Goal: Information Seeking & Learning: Learn about a topic

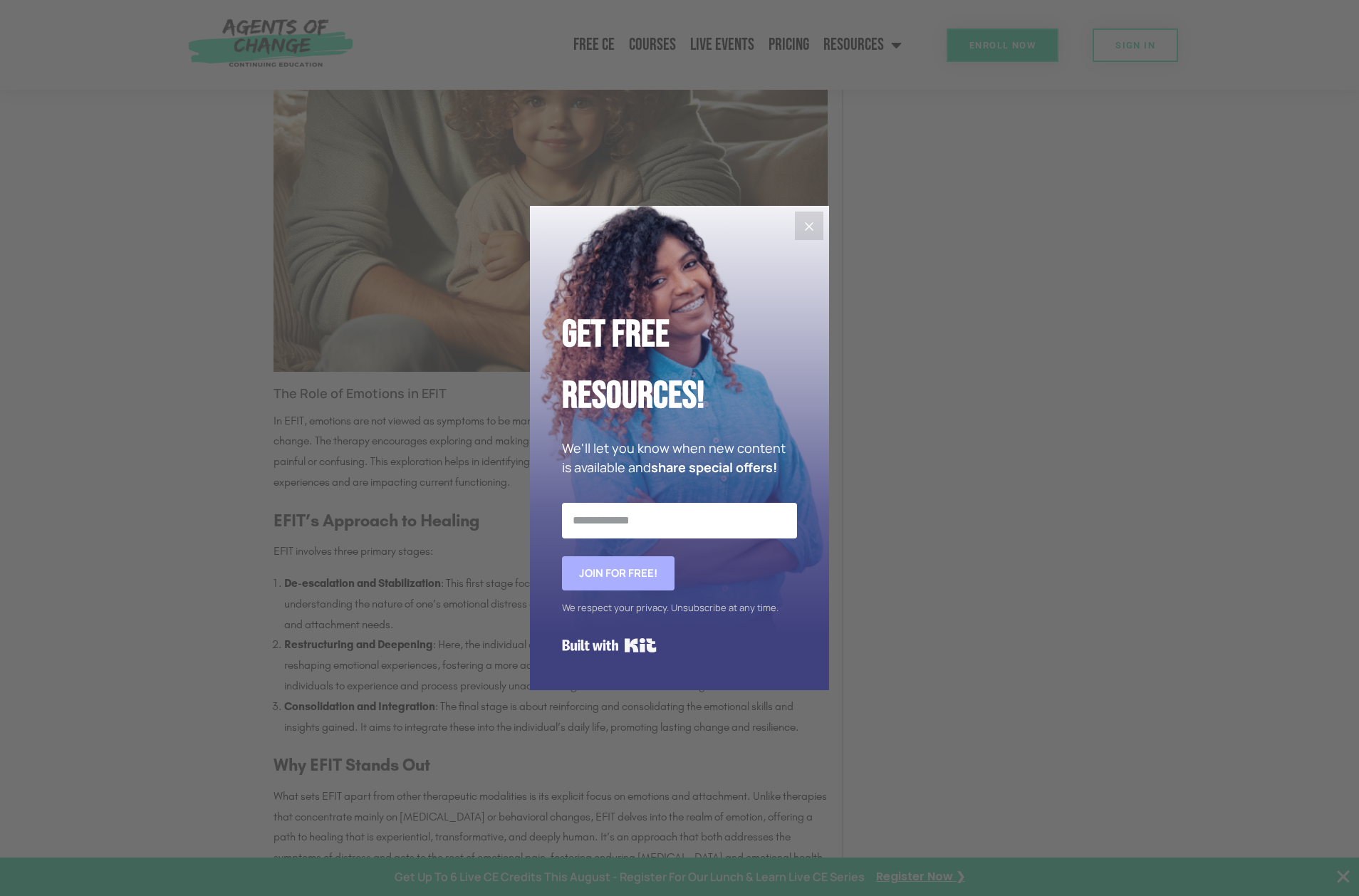
scroll to position [1781, 0]
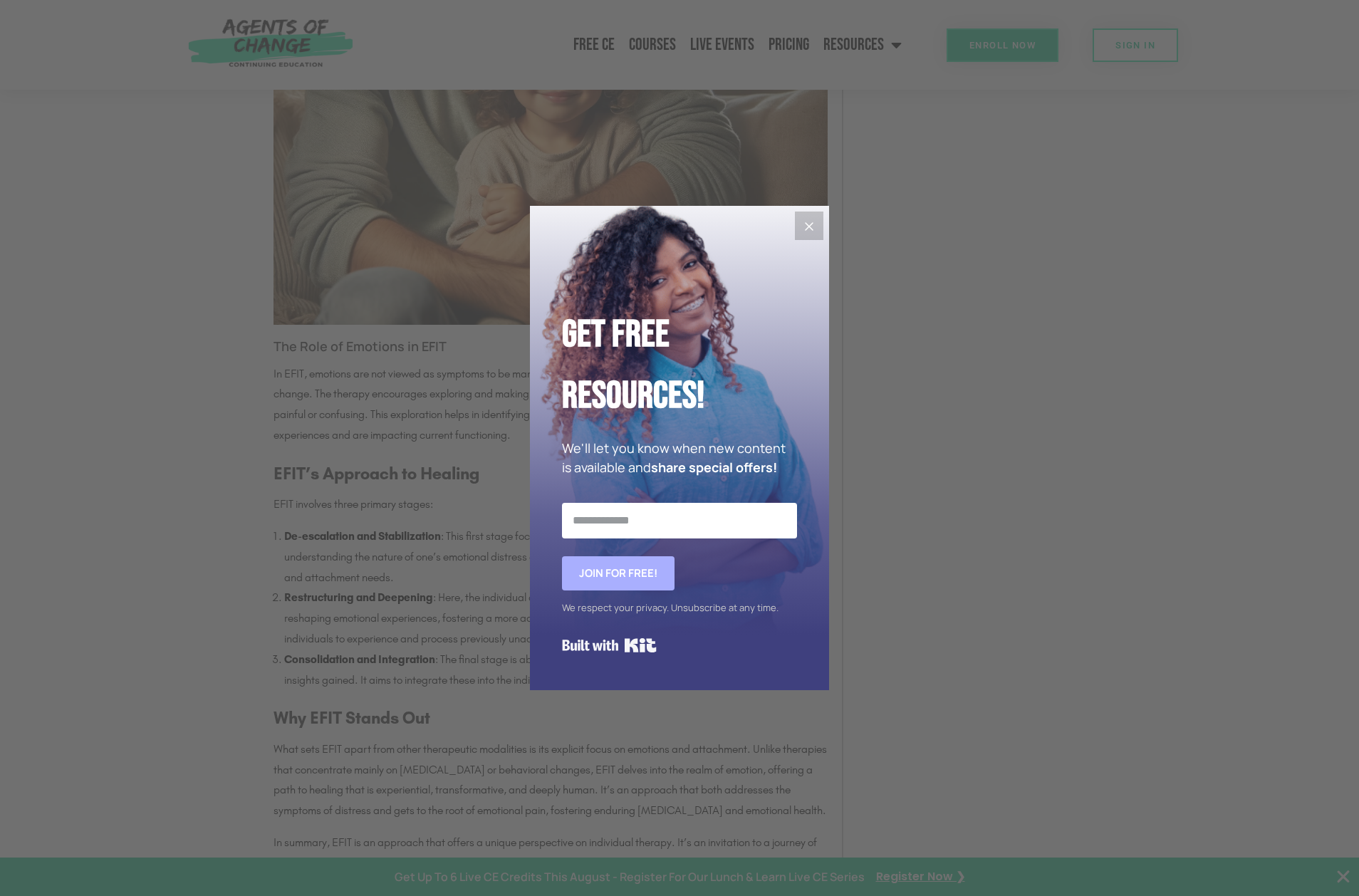
click at [821, 227] on button "Close" at bounding box center [809, 225] width 28 height 28
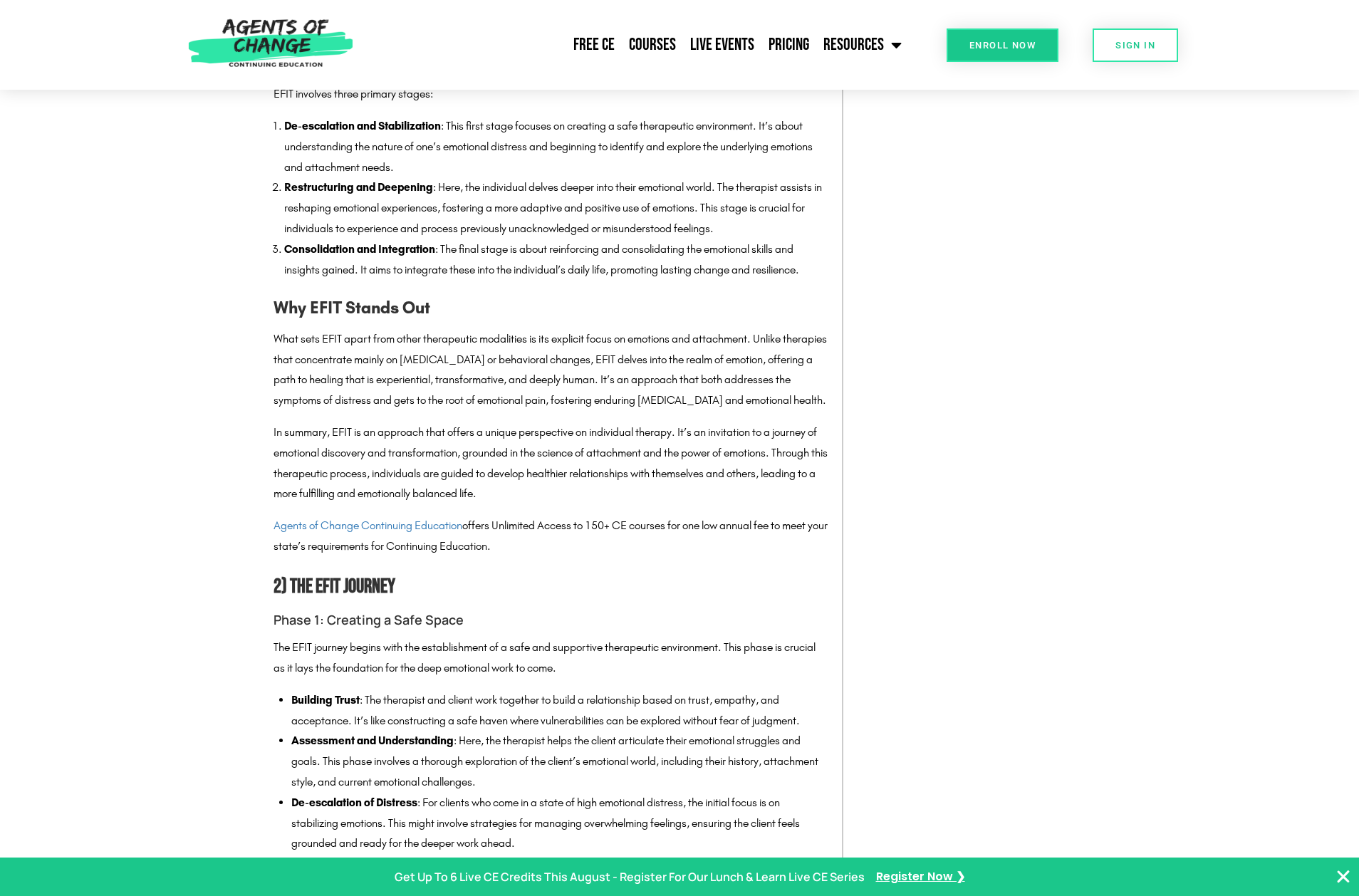
scroll to position [2209, 0]
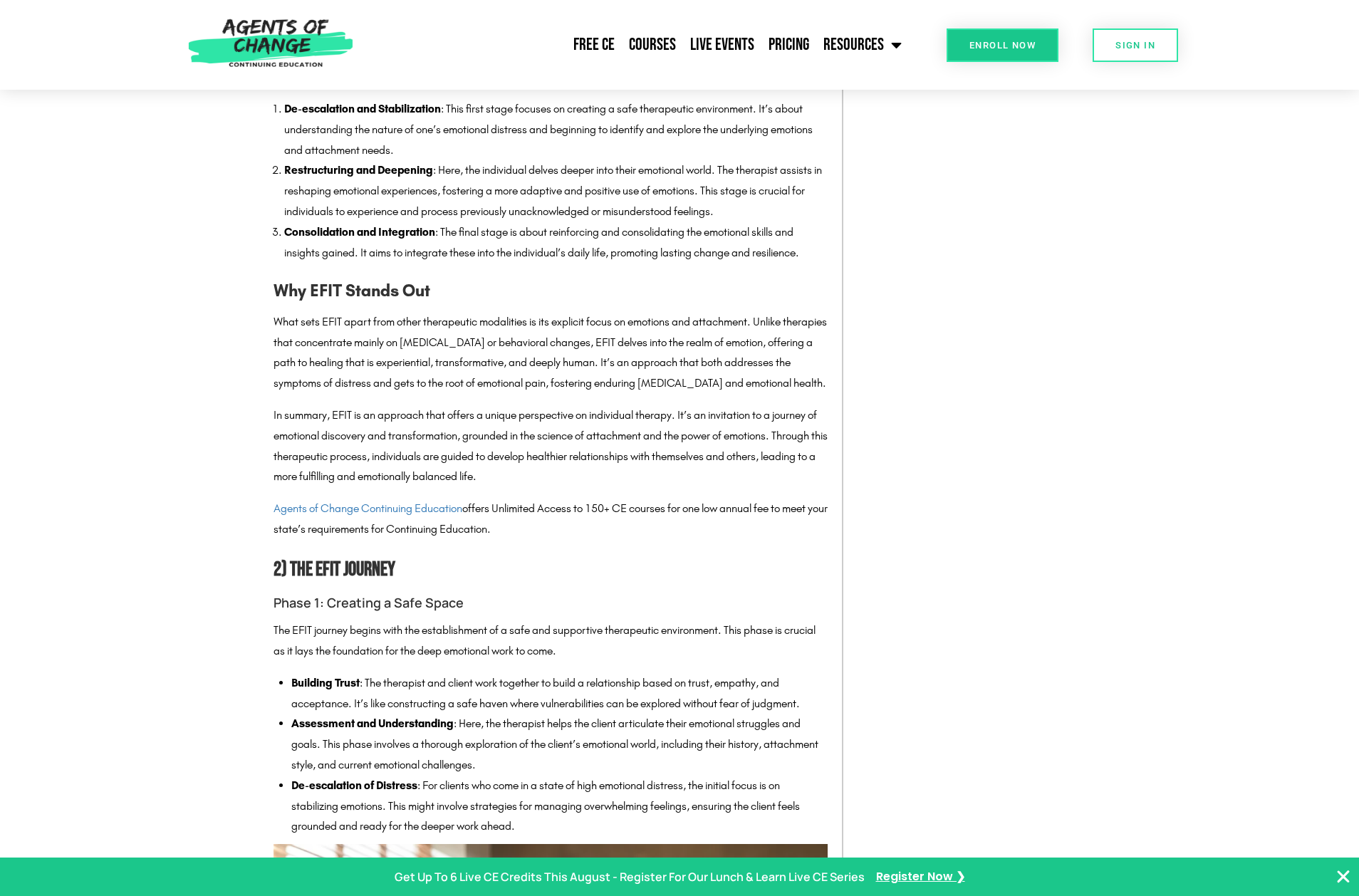
click at [385, 360] on p "What sets EFIT apart from other therapeutic modalities is its explicit focus on…" at bounding box center [551, 353] width 555 height 82
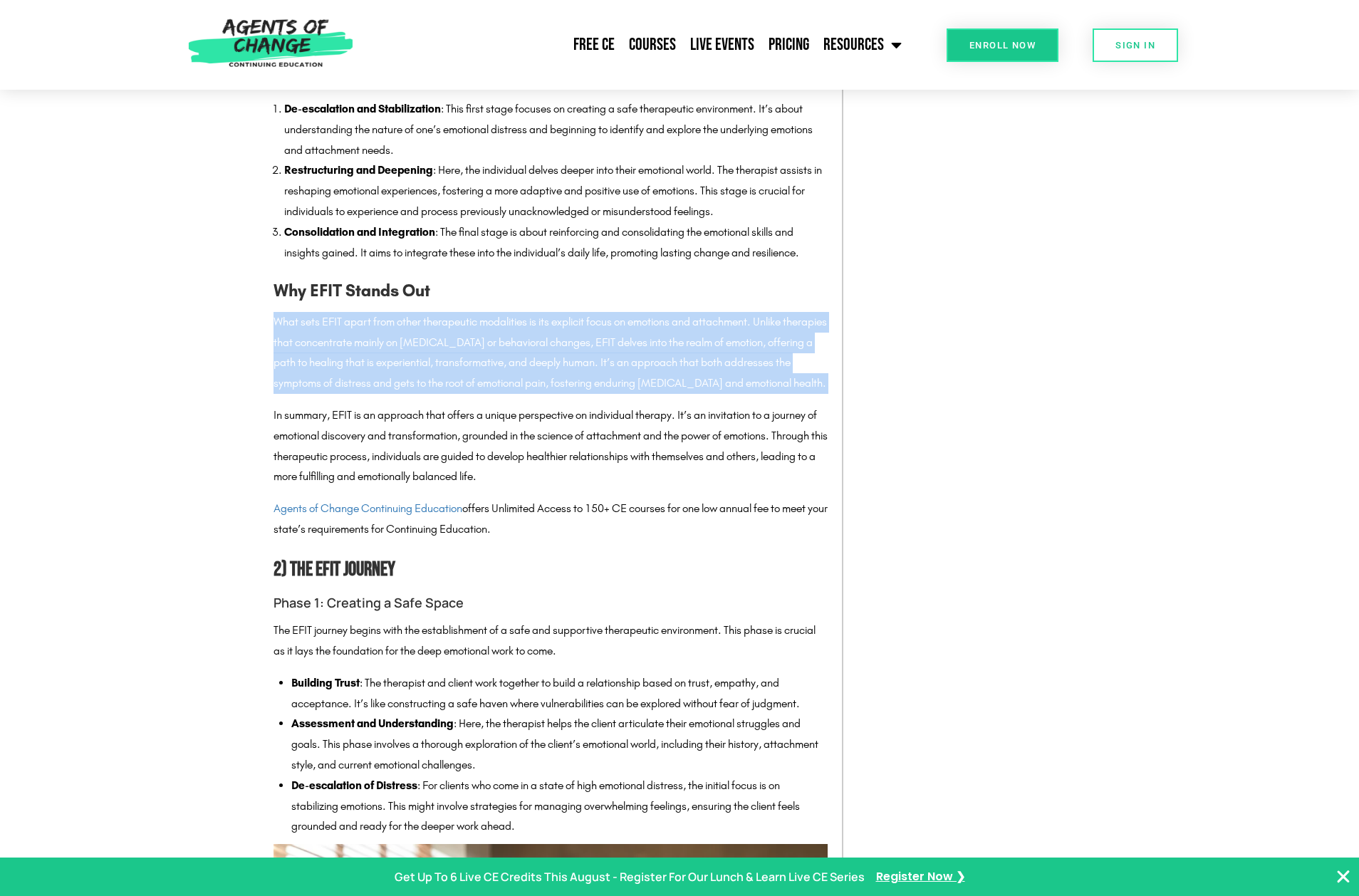
click at [385, 360] on p "What sets EFIT apart from other therapeutic modalities is its explicit focus on…" at bounding box center [551, 353] width 555 height 82
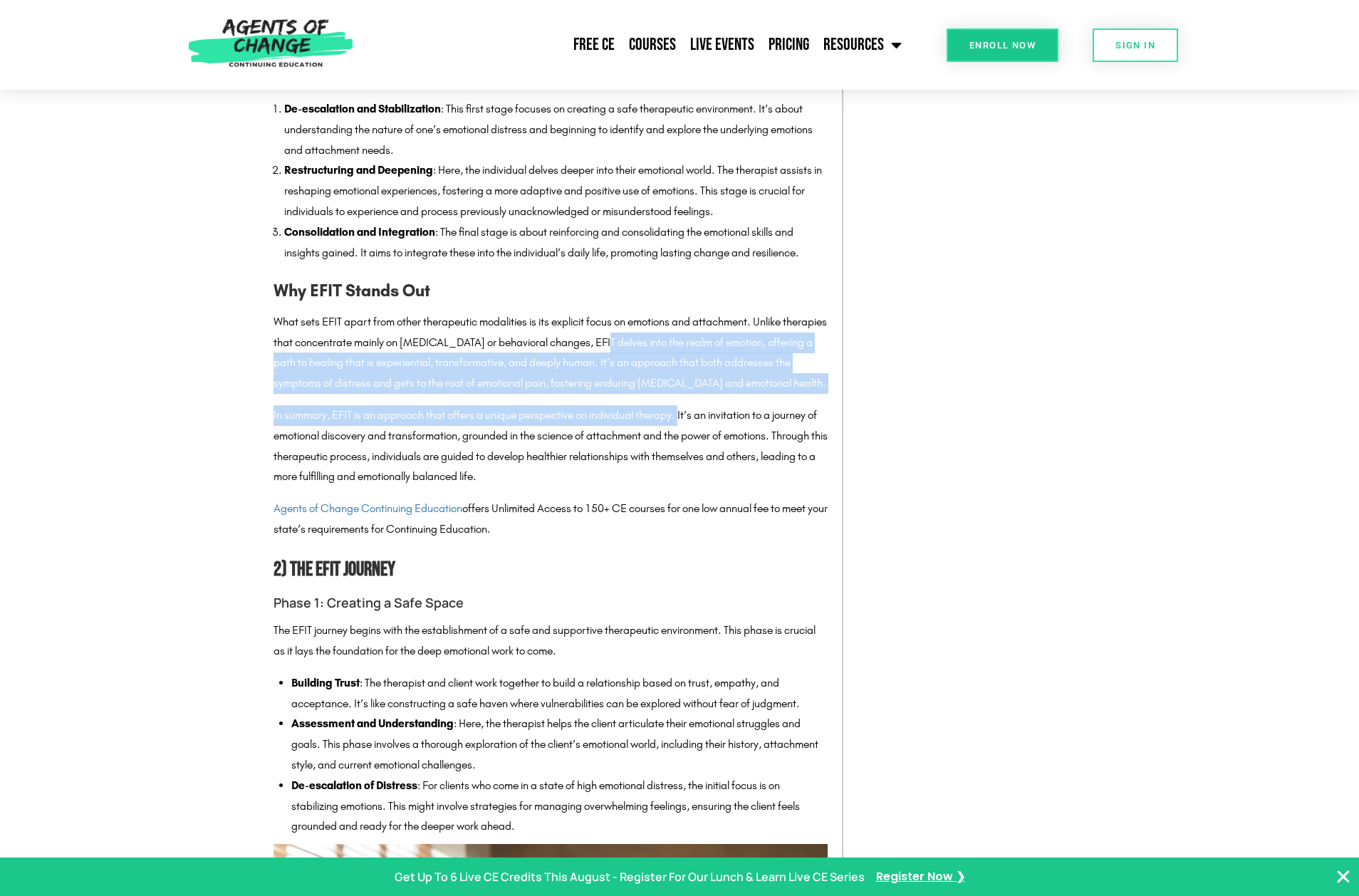
drag, startPoint x: 687, startPoint y: 428, endPoint x: 643, endPoint y: 338, distance: 100.2
click at [643, 338] on p "What sets EFIT apart from other therapeutic modalities is its explicit focus on…" at bounding box center [551, 353] width 555 height 82
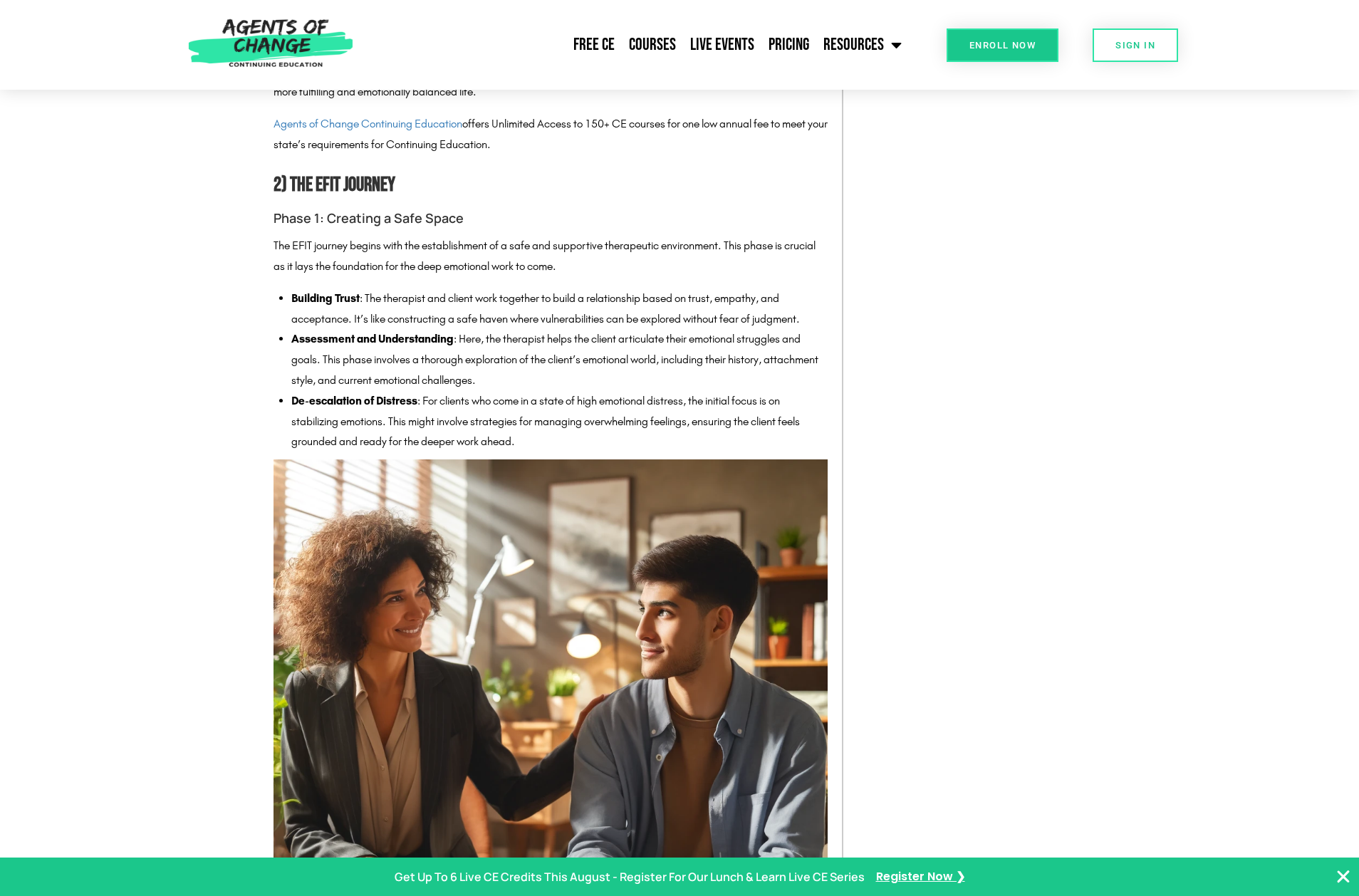
scroll to position [2636, 0]
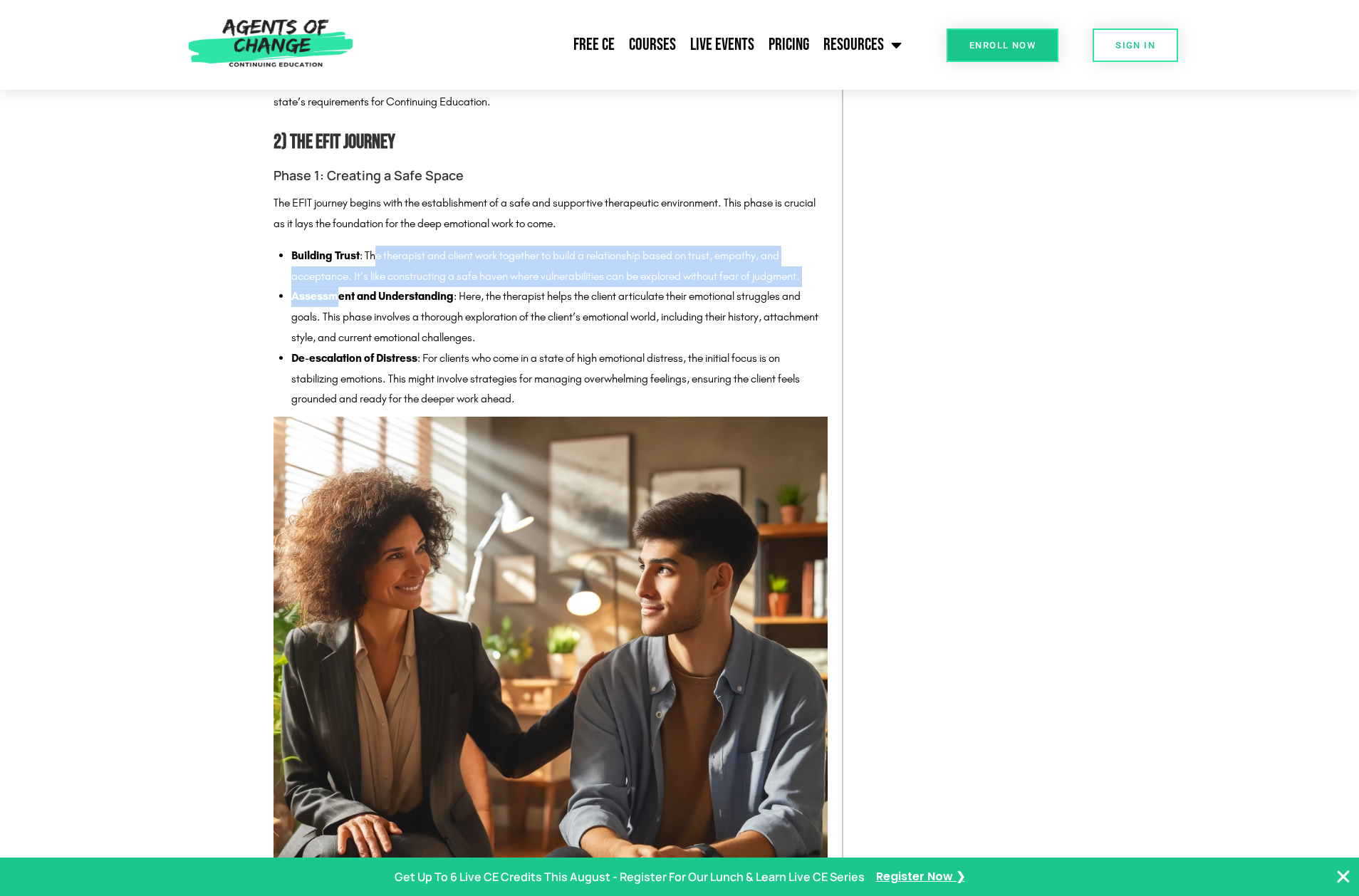
drag, startPoint x: 380, startPoint y: 266, endPoint x: 334, endPoint y: 326, distance: 75.6
click at [334, 326] on ul "Building Trust : The therapist and client work together to build a relationship…" at bounding box center [560, 327] width 537 height 163
click at [334, 326] on li "Assessment and Understanding : Here, the therapist helps the client articulate …" at bounding box center [560, 317] width 537 height 62
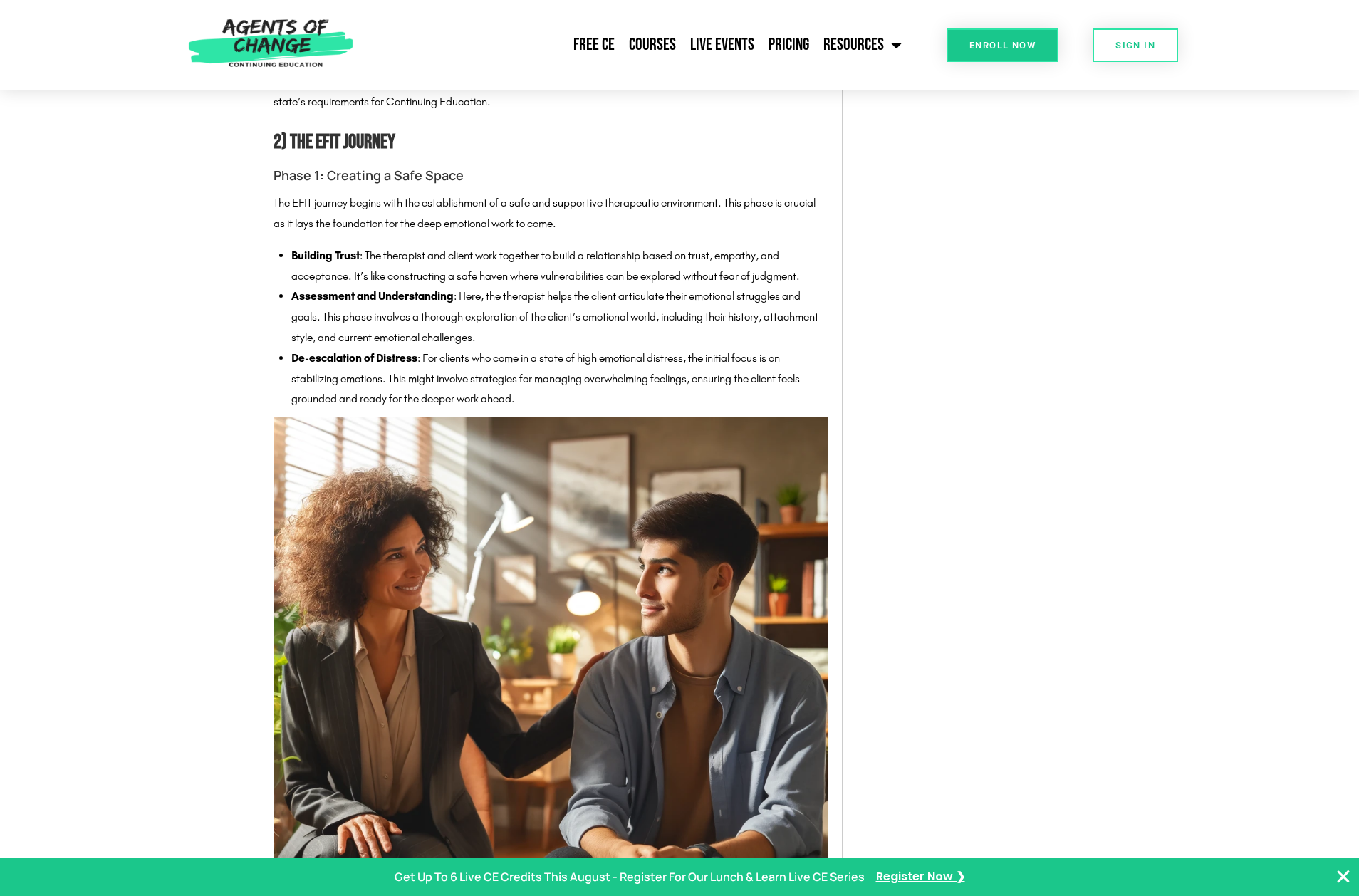
click at [479, 347] on li "Assessment and Understanding : Here, the therapist helps the client articulate …" at bounding box center [560, 317] width 537 height 62
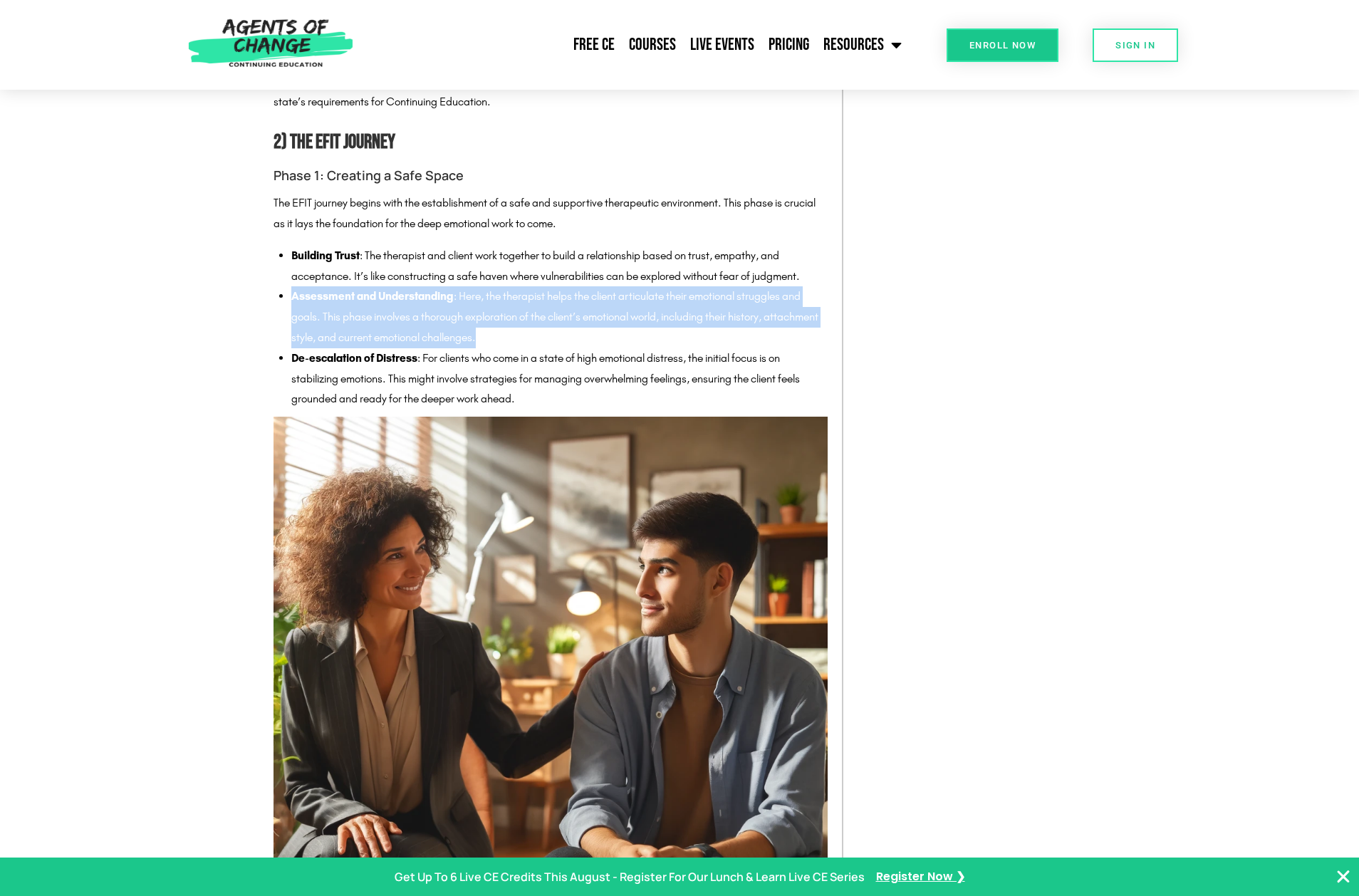
click at [479, 347] on li "Assessment and Understanding : Here, the therapist helps the client articulate …" at bounding box center [560, 317] width 537 height 62
click at [564, 347] on li "Assessment and Understanding : Here, the therapist helps the client articulate …" at bounding box center [560, 317] width 537 height 62
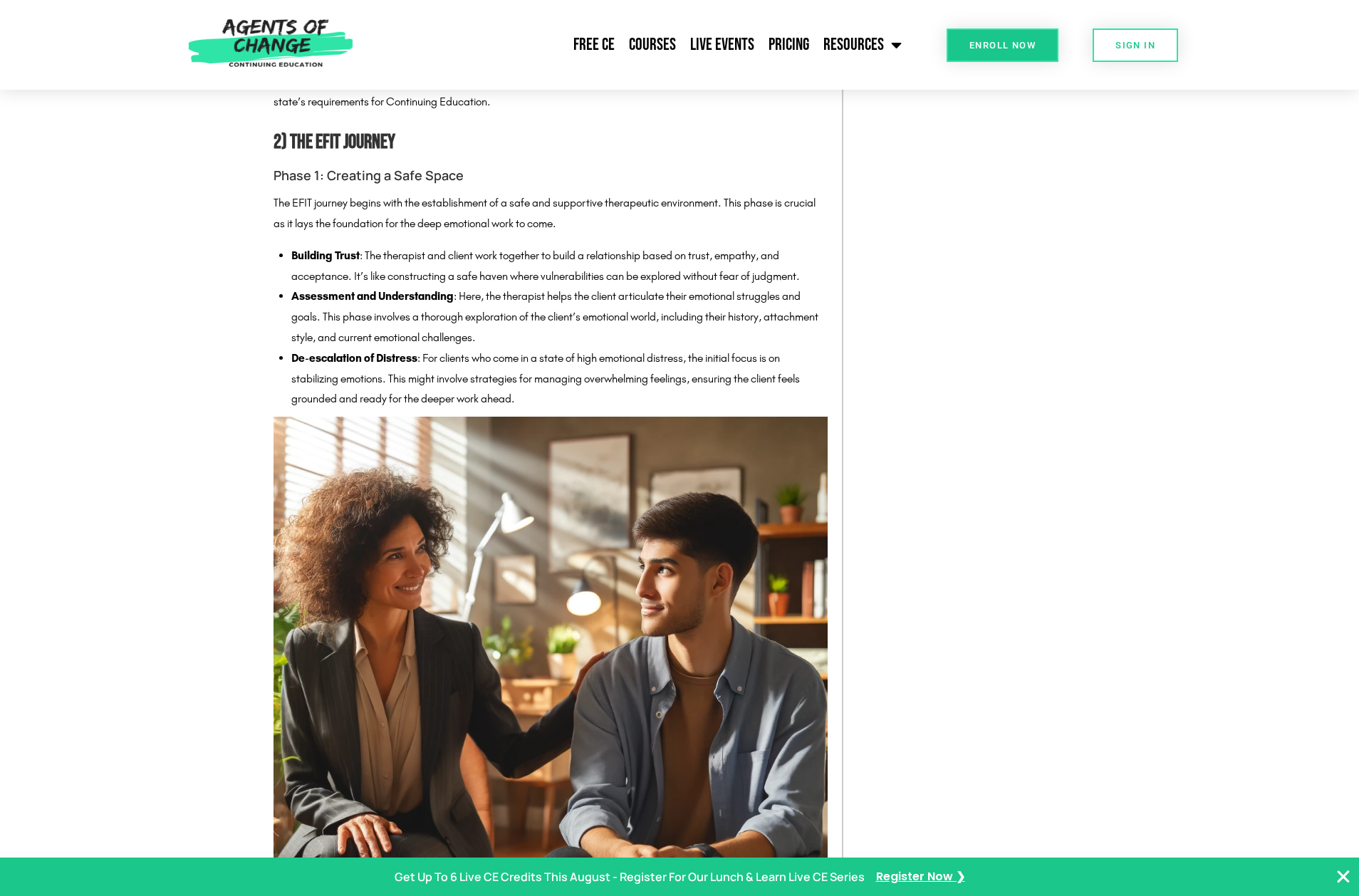
click at [592, 330] on li "Assessment and Understanding : Here, the therapist helps the client articulate …" at bounding box center [560, 317] width 537 height 62
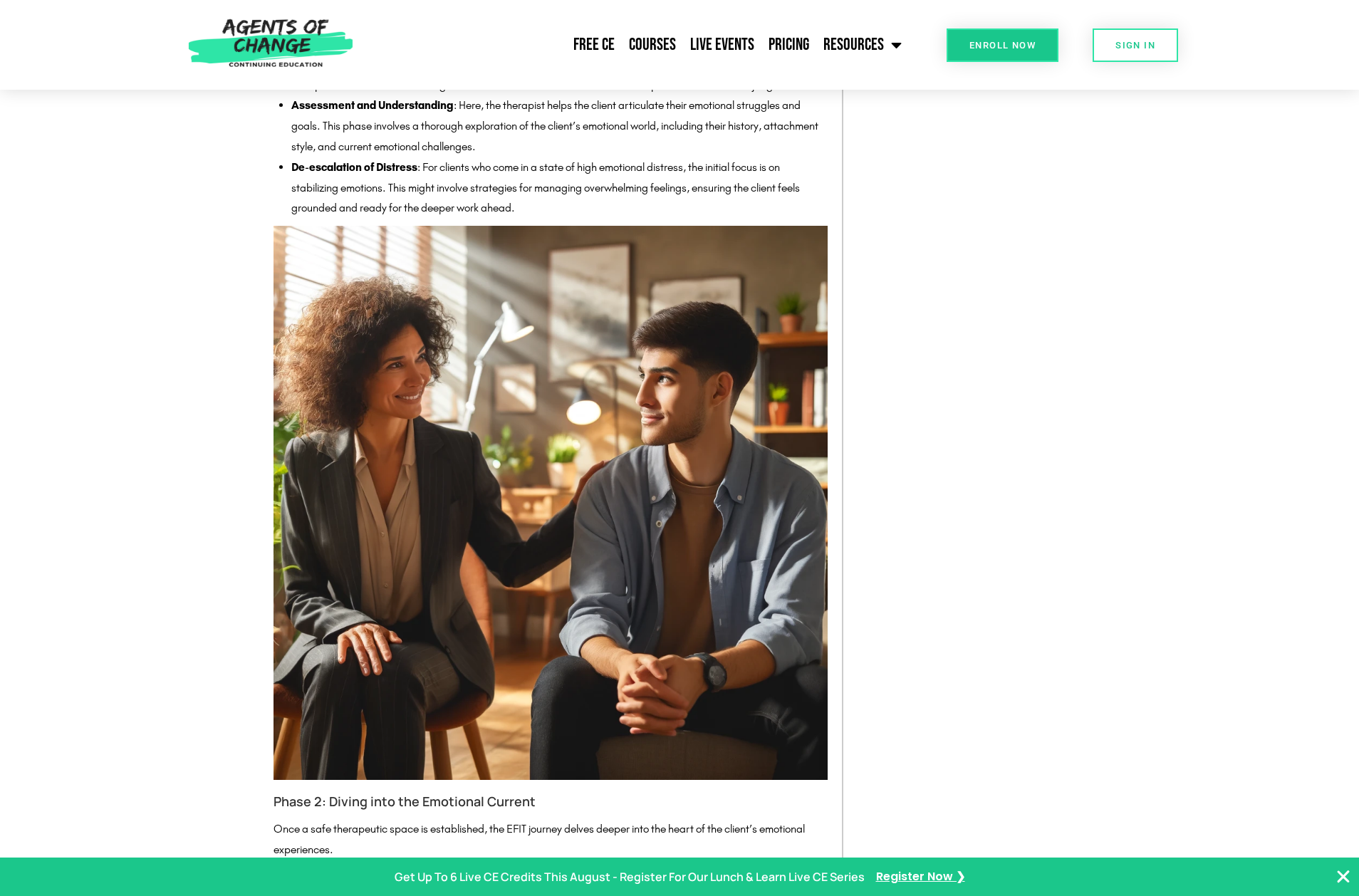
scroll to position [2850, 0]
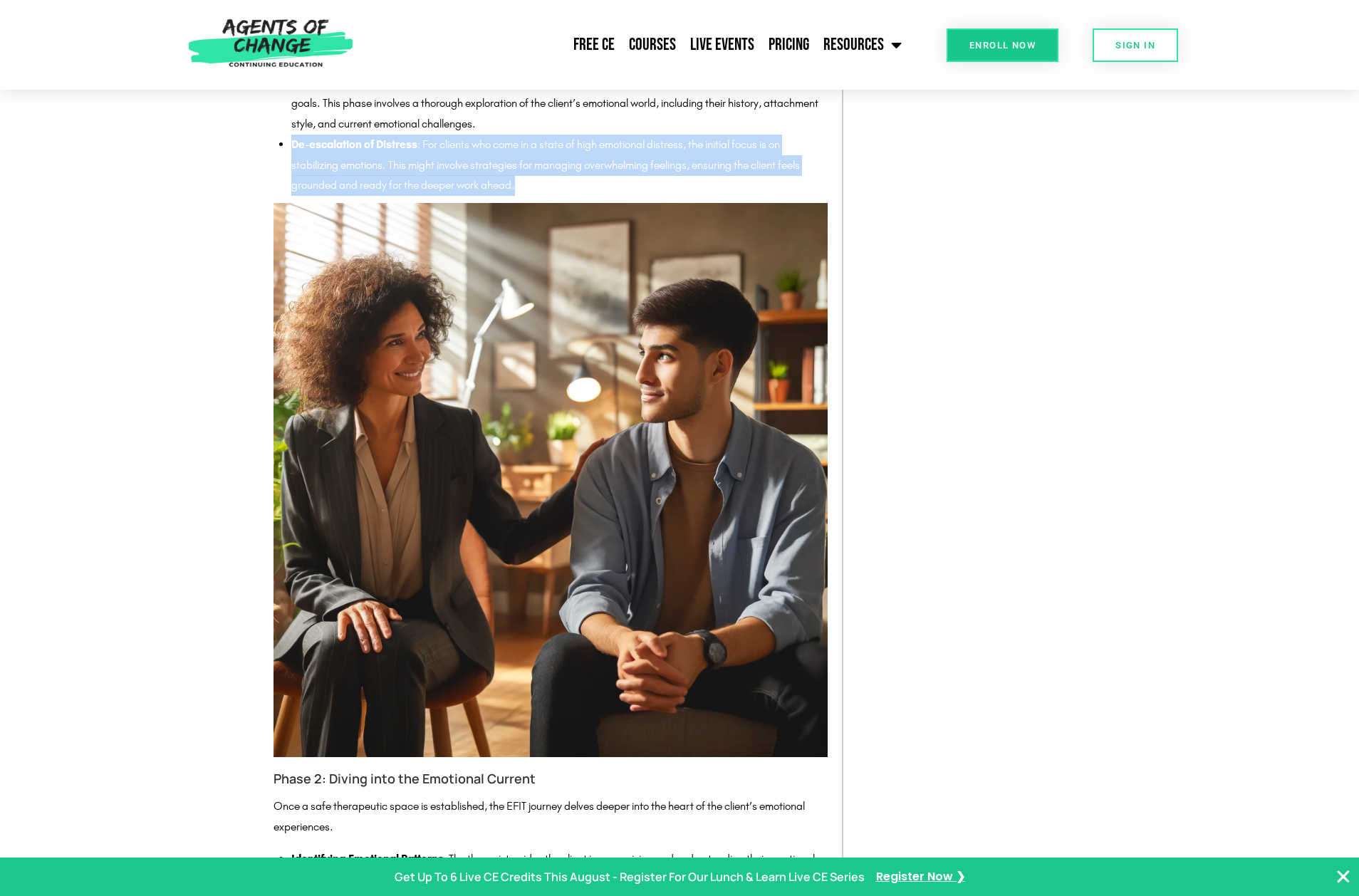
drag, startPoint x: 542, startPoint y: 206, endPoint x: 258, endPoint y: 169, distance: 286.4
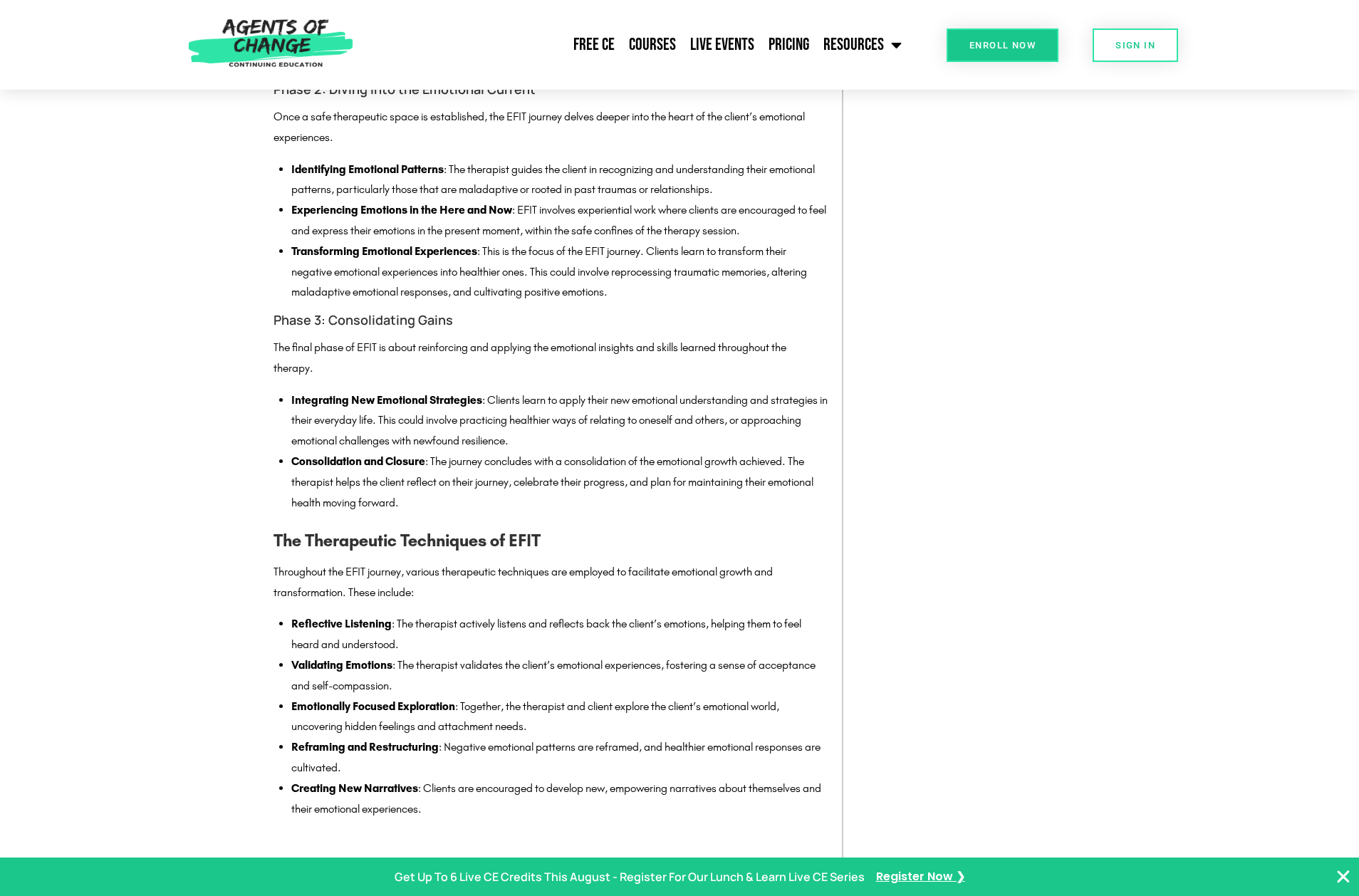
scroll to position [3563, 0]
